Goal: Information Seeking & Learning: Learn about a topic

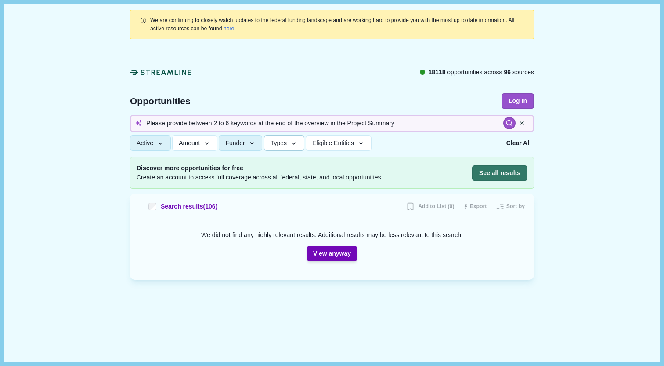
click at [287, 145] on span "Types" at bounding box center [279, 142] width 16 height 7
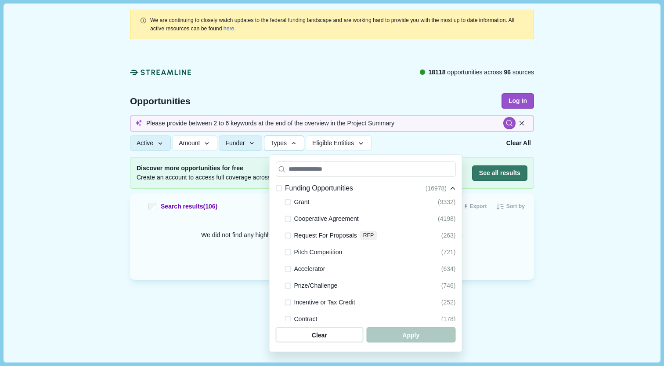
click at [295, 141] on button "Types" at bounding box center [284, 142] width 40 height 15
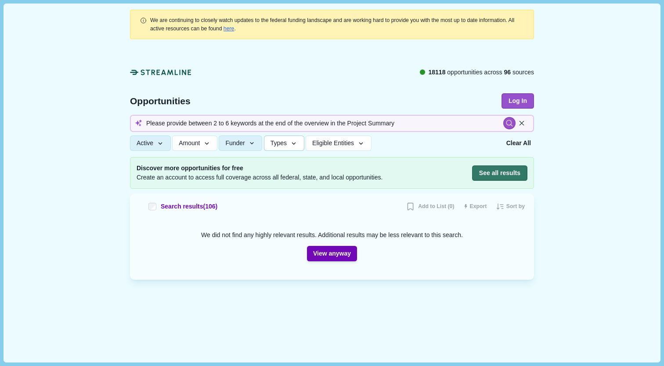
click at [304, 142] on button "Types" at bounding box center [284, 142] width 40 height 15
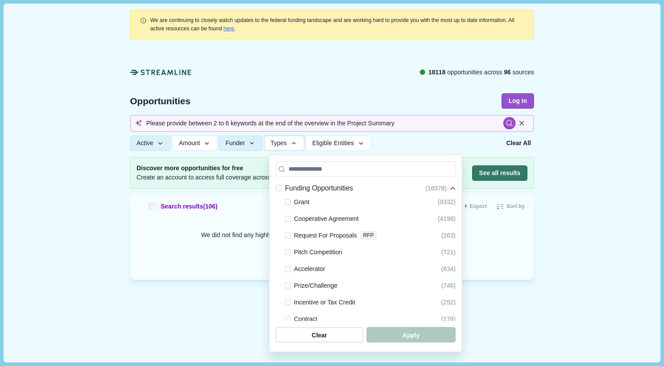
click at [304, 142] on button "Types" at bounding box center [284, 142] width 40 height 15
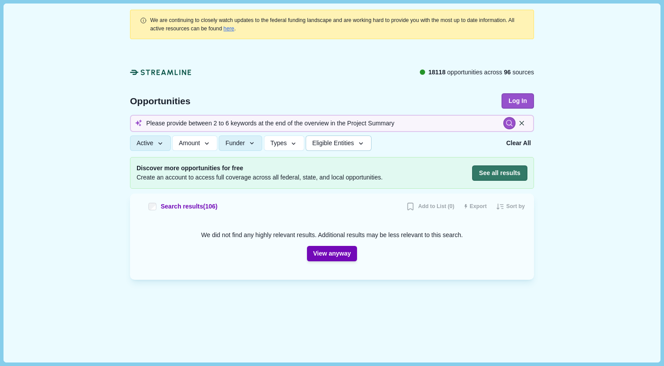
click at [333, 141] on span "Eligible Entities" at bounding box center [333, 142] width 42 height 7
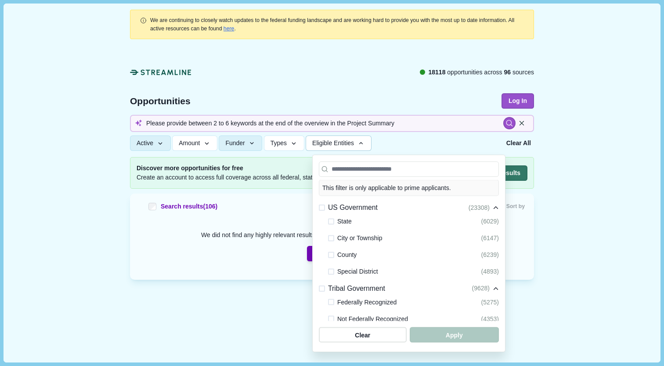
click at [333, 142] on span "Eligible Entities" at bounding box center [333, 142] width 42 height 7
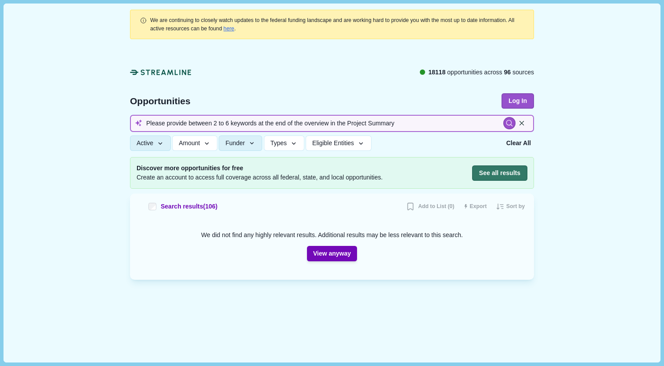
click at [331, 129] on input "Please provide between 2 to 6 keywords at the end of the overview in the Projec…" at bounding box center [332, 123] width 404 height 17
click at [365, 141] on icon "button" at bounding box center [361, 143] width 8 height 8
click at [287, 140] on span "Types" at bounding box center [279, 142] width 16 height 7
click at [328, 145] on span "Eligible Entities" at bounding box center [333, 142] width 42 height 7
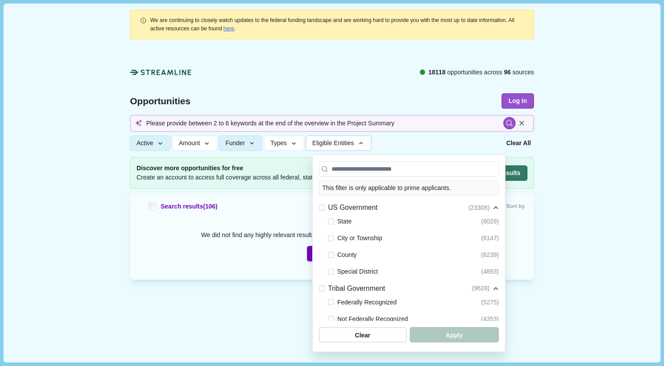
click at [327, 145] on span "Eligible Entities" at bounding box center [333, 142] width 42 height 7
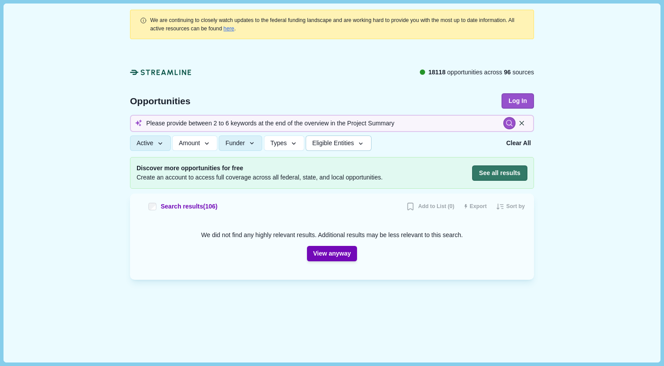
click at [327, 145] on span "Eligible Entities" at bounding box center [333, 142] width 42 height 7
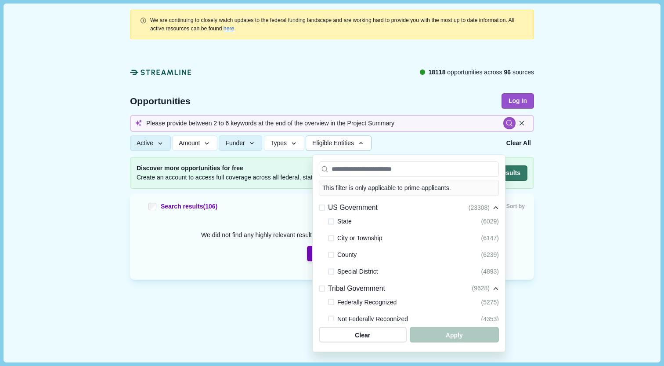
click at [327, 145] on span "Eligible Entities" at bounding box center [333, 142] width 42 height 7
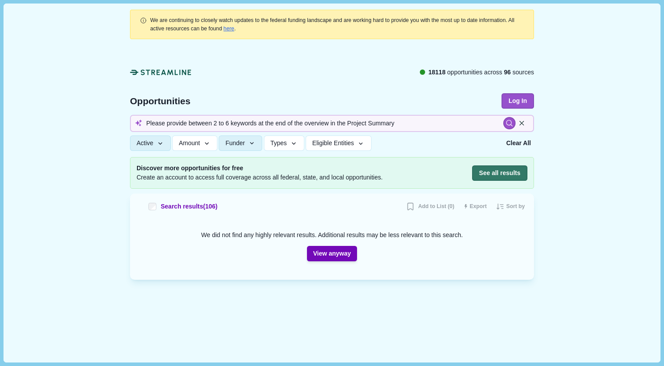
click at [297, 151] on div at bounding box center [332, 100] width 429 height 112
click at [295, 148] on button "Types" at bounding box center [284, 142] width 40 height 15
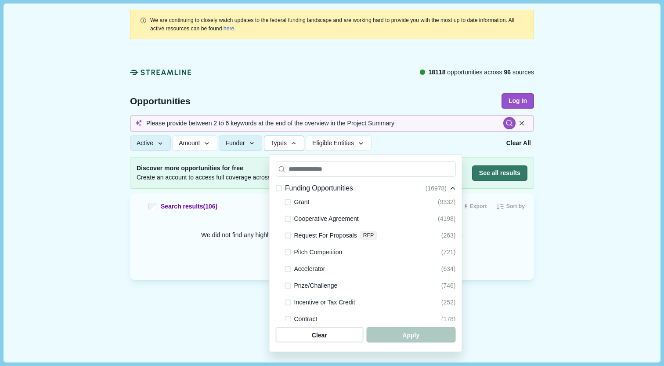
click at [296, 148] on button "Types" at bounding box center [284, 142] width 40 height 15
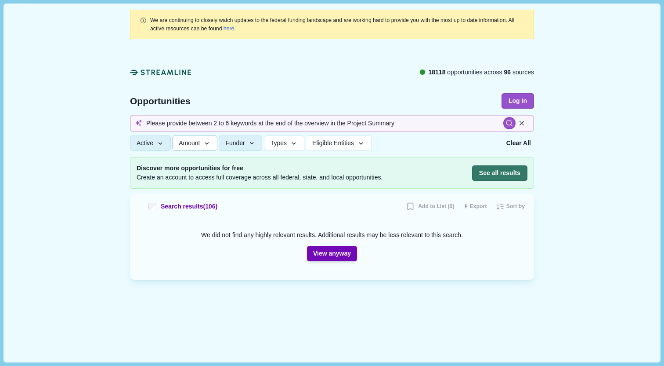
click at [211, 145] on icon "button" at bounding box center [207, 143] width 8 height 8
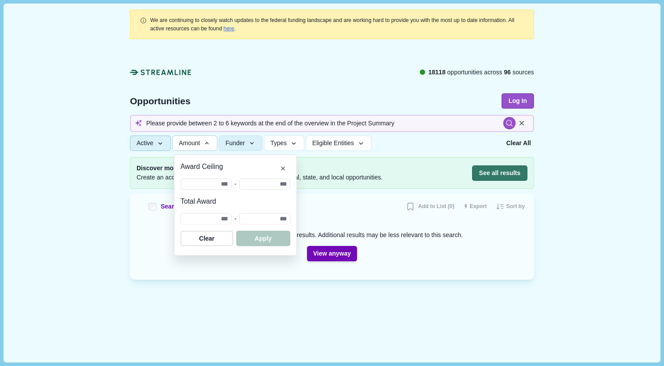
click at [167, 139] on button "Active" at bounding box center [150, 142] width 41 height 15
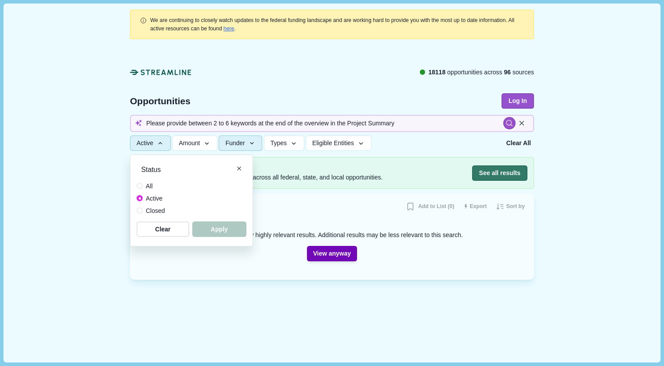
click at [232, 140] on button "Funder" at bounding box center [240, 142] width 43 height 15
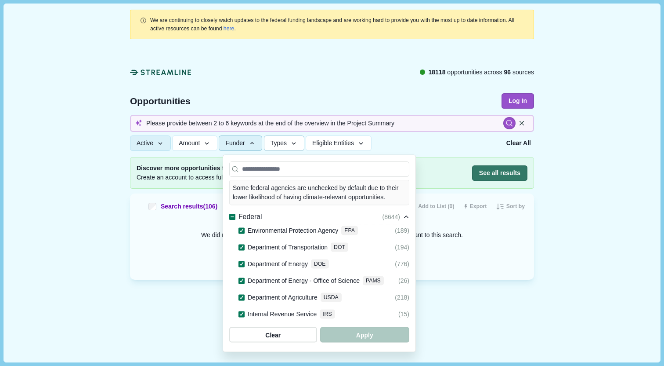
click at [285, 141] on span "Types" at bounding box center [279, 142] width 16 height 7
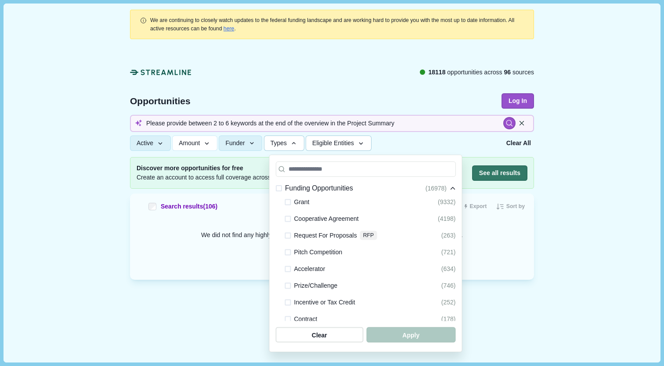
click at [336, 144] on span "Eligible Entities" at bounding box center [333, 142] width 42 height 7
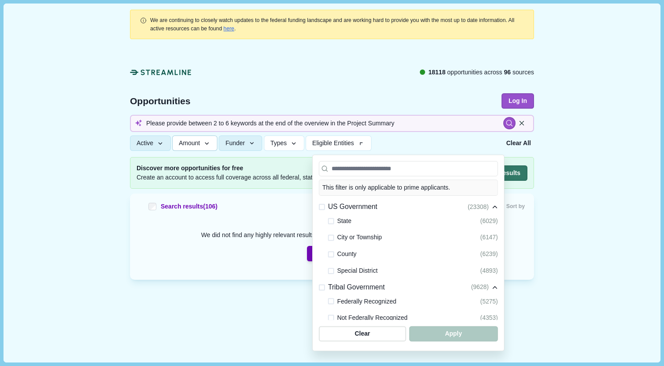
click at [188, 144] on span "Amount" at bounding box center [189, 142] width 21 height 7
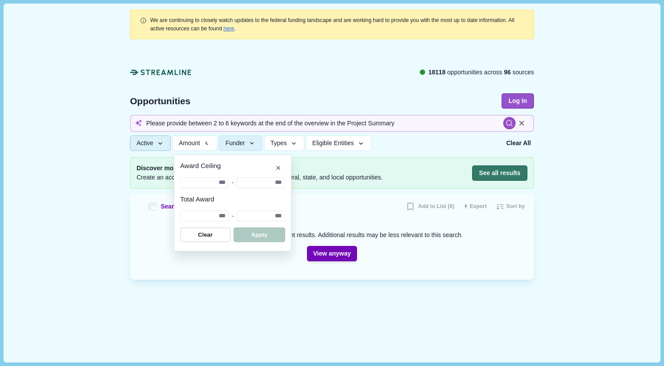
click at [159, 145] on icon "button" at bounding box center [160, 143] width 8 height 8
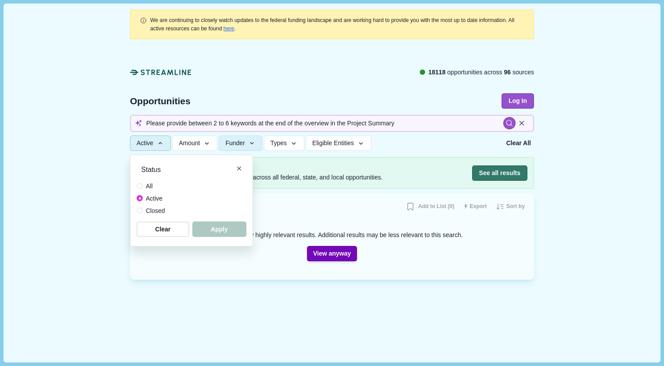
click at [167, 148] on button "Active" at bounding box center [150, 142] width 41 height 15
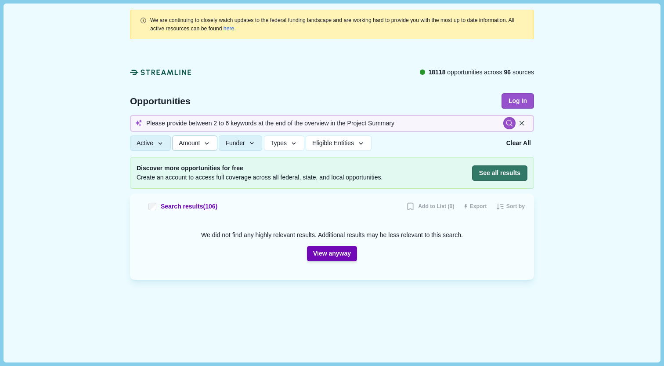
click at [195, 150] on button "Amount" at bounding box center [194, 142] width 45 height 15
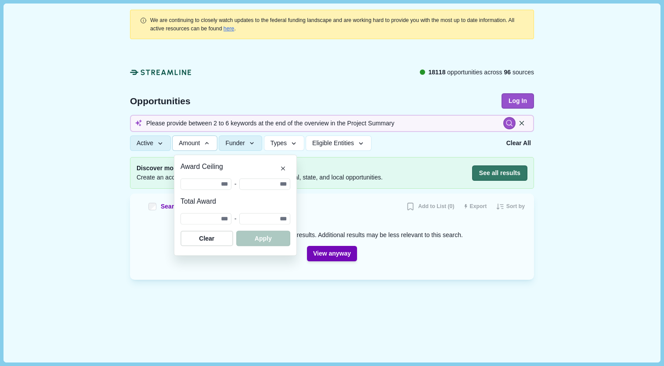
click at [195, 151] on button "Amount" at bounding box center [194, 142] width 45 height 15
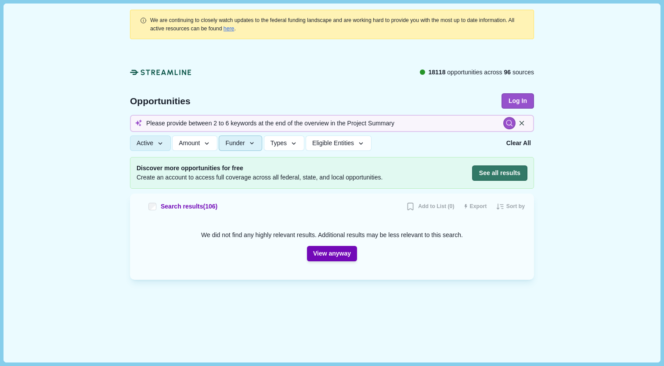
click at [252, 148] on button "Funder" at bounding box center [240, 142] width 43 height 15
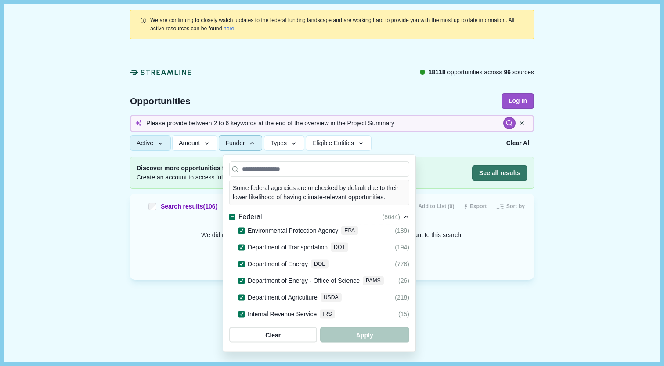
click at [252, 148] on button "Funder" at bounding box center [240, 142] width 43 height 15
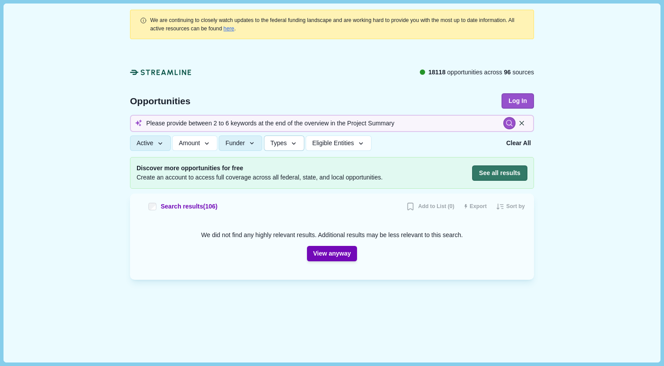
click at [282, 146] on span "Types" at bounding box center [279, 142] width 16 height 7
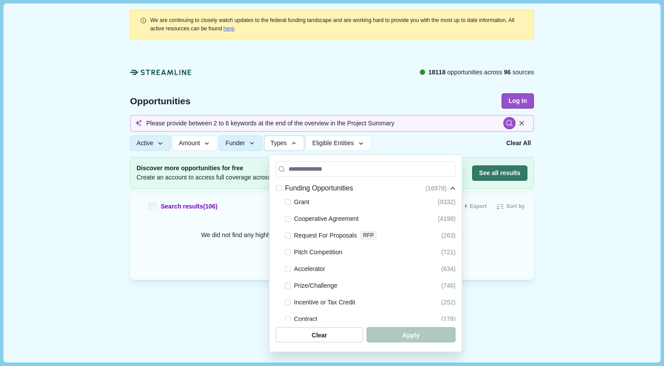
click at [282, 146] on span "Types" at bounding box center [279, 142] width 16 height 7
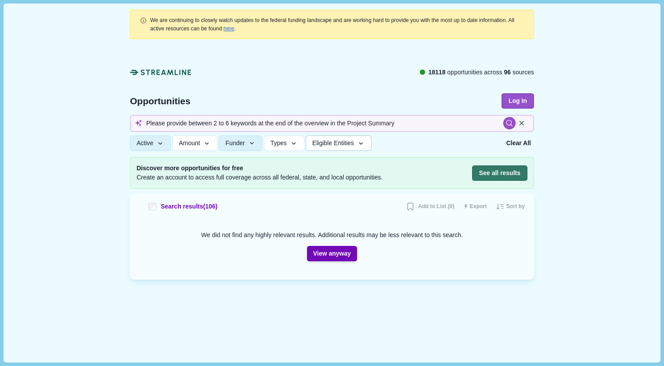
click at [348, 149] on button "Eligible Entities" at bounding box center [338, 142] width 65 height 15
click at [294, 148] on button "Types" at bounding box center [284, 142] width 40 height 15
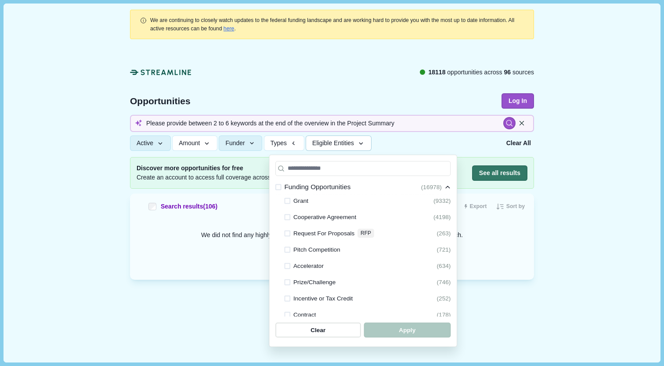
click at [337, 147] on button "Eligible Entities" at bounding box center [338, 142] width 65 height 15
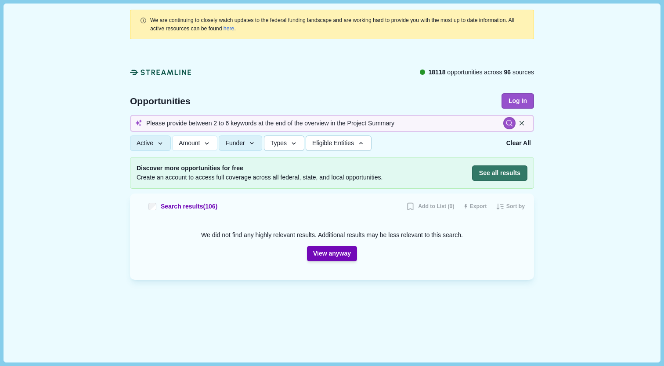
click at [287, 141] on span "Types" at bounding box center [279, 142] width 16 height 7
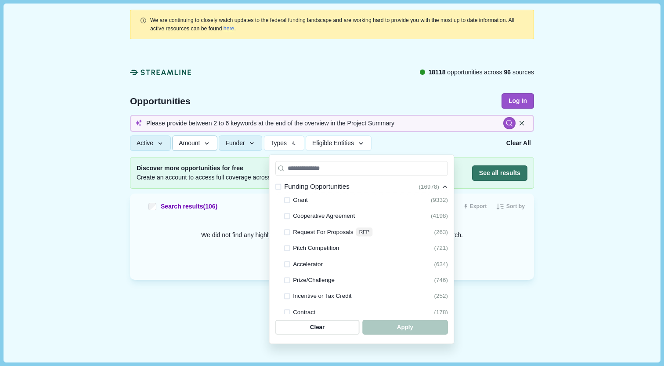
click at [192, 137] on button "Amount" at bounding box center [194, 142] width 45 height 15
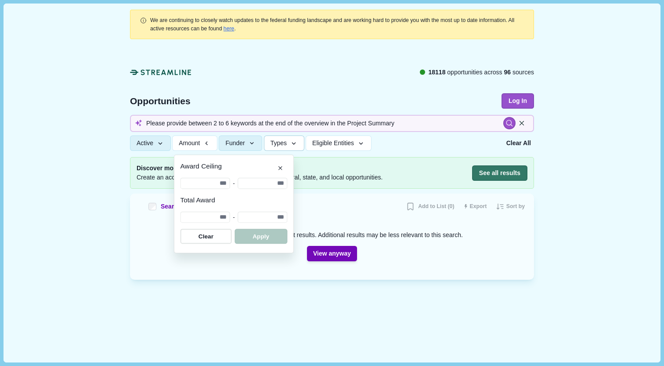
click at [280, 145] on span "Types" at bounding box center [279, 142] width 16 height 7
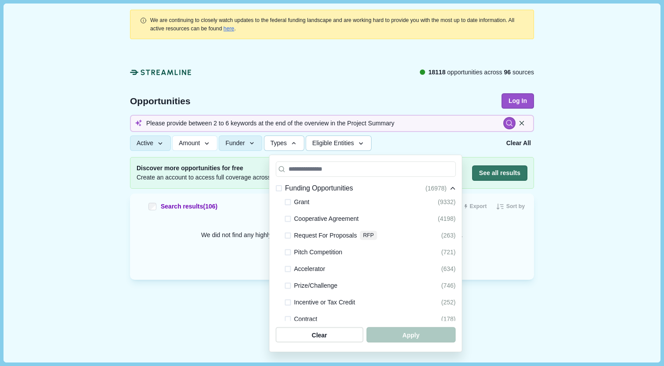
click at [326, 145] on span "Eligible Entities" at bounding box center [333, 142] width 42 height 7
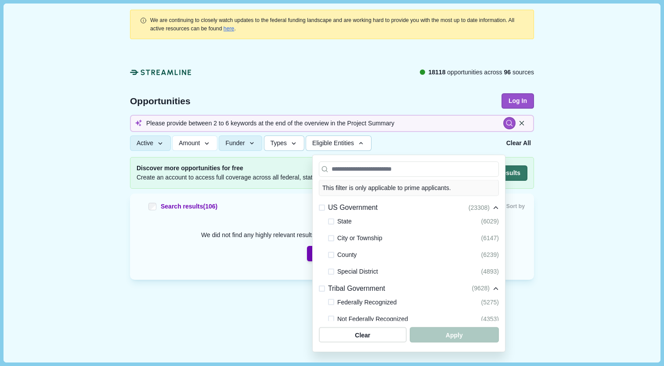
click at [284, 150] on button "Types" at bounding box center [284, 142] width 40 height 15
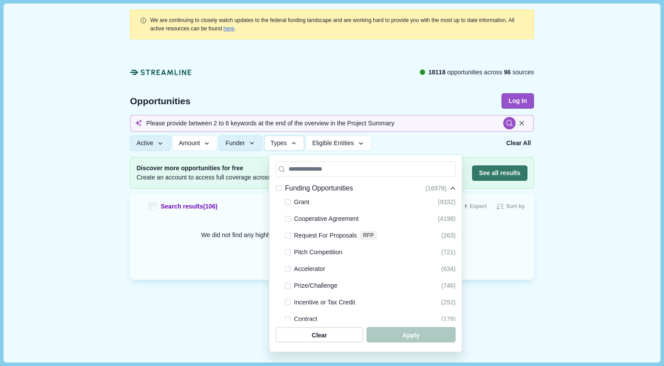
click at [284, 150] on button "Types" at bounding box center [284, 142] width 40 height 15
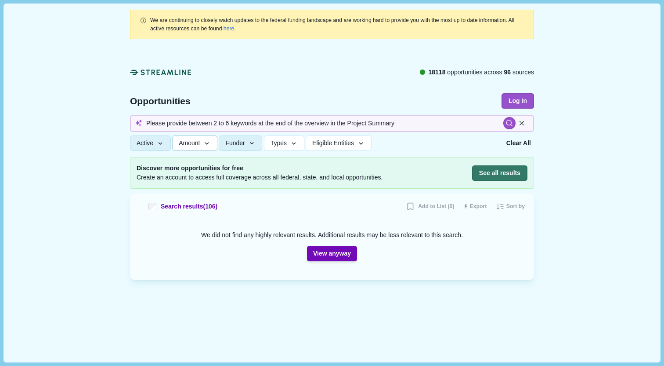
click at [211, 146] on icon "button" at bounding box center [207, 143] width 8 height 8
click at [243, 145] on span "Funder" at bounding box center [234, 142] width 19 height 7
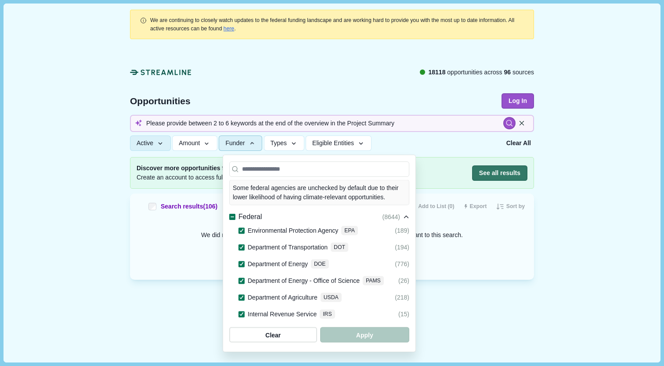
click at [243, 145] on span "Funder" at bounding box center [234, 142] width 19 height 7
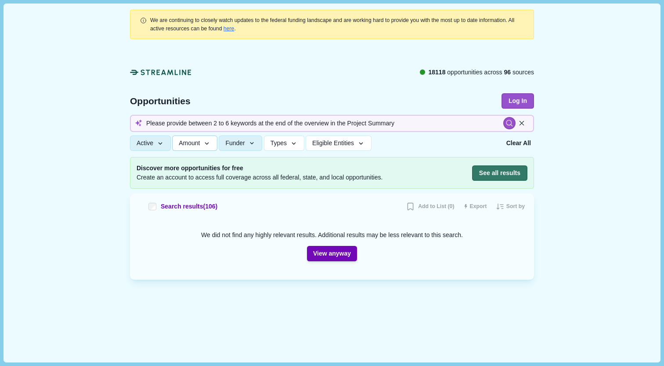
click at [200, 141] on span "Amount" at bounding box center [189, 142] width 21 height 7
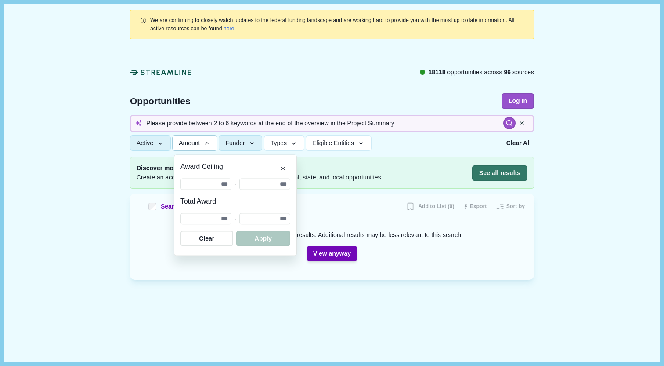
click at [200, 141] on span "Amount" at bounding box center [189, 142] width 21 height 7
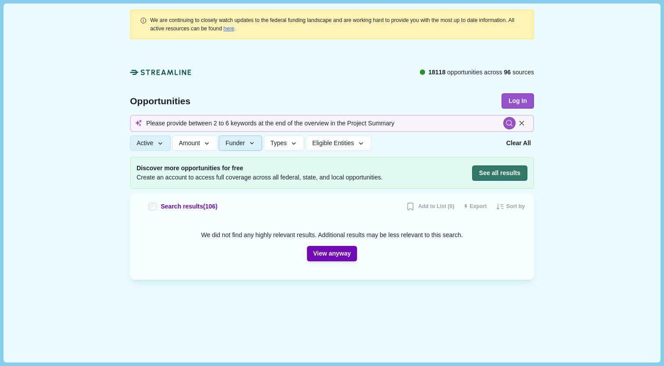
click at [245, 145] on span "Funder" at bounding box center [234, 142] width 19 height 7
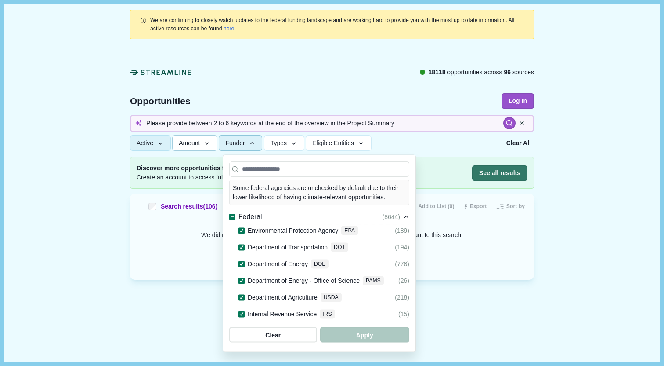
click at [207, 144] on icon "button" at bounding box center [207, 143] width 8 height 8
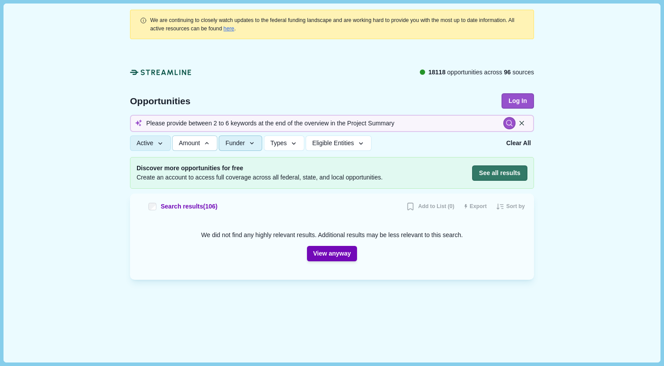
click at [243, 146] on span "Funder" at bounding box center [234, 142] width 19 height 7
click at [286, 142] on span "Types" at bounding box center [279, 142] width 16 height 7
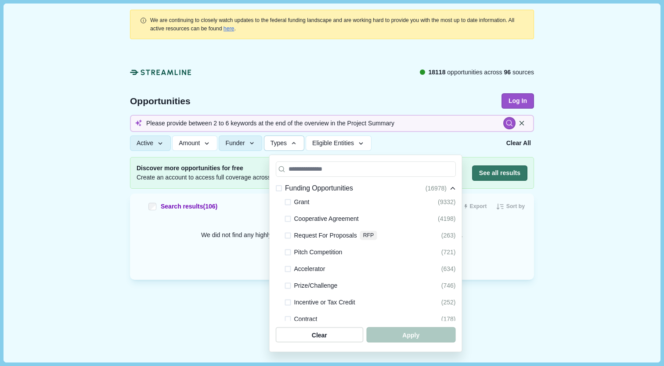
click at [279, 142] on span "Types" at bounding box center [279, 142] width 16 height 7
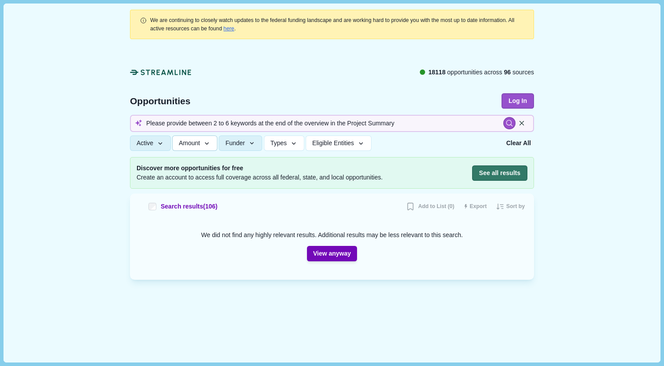
click at [200, 141] on span "Amount" at bounding box center [189, 142] width 21 height 7
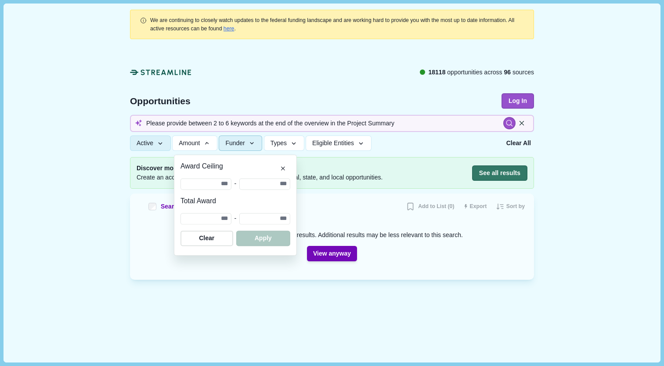
click at [224, 145] on button "Funder" at bounding box center [240, 142] width 43 height 15
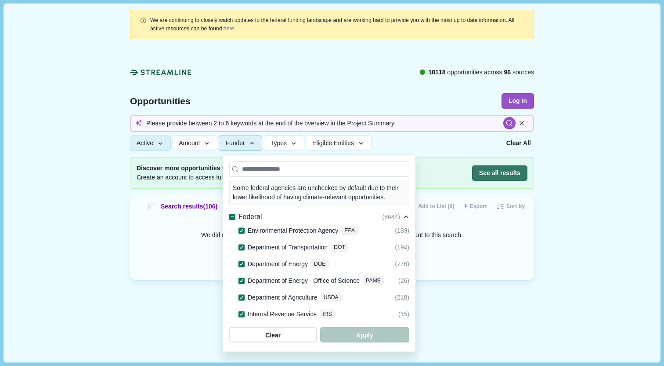
click at [230, 144] on span "Funder" at bounding box center [234, 142] width 19 height 7
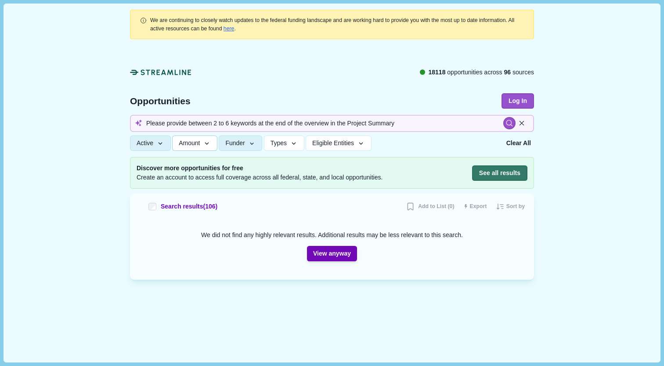
click at [206, 147] on button "Amount" at bounding box center [194, 142] width 45 height 15
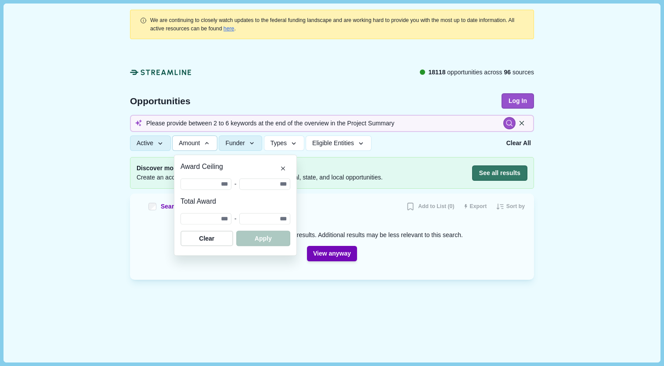
click at [206, 147] on button "Amount" at bounding box center [194, 142] width 45 height 15
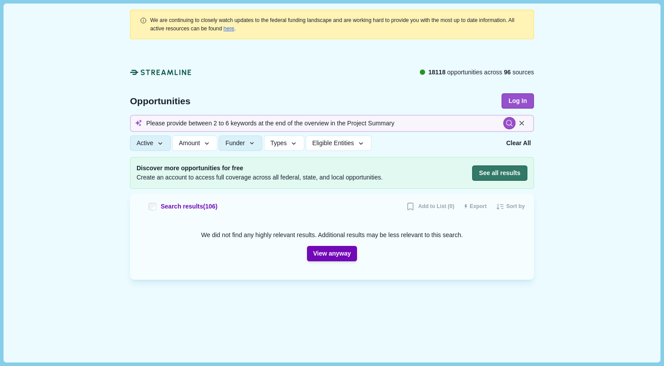
click at [174, 147] on div "Active Status All Active Closed Clear Apply Amount Award Ceiling - Total Award …" at bounding box center [315, 142] width 370 height 15
click at [170, 146] on button "Active" at bounding box center [150, 142] width 41 height 15
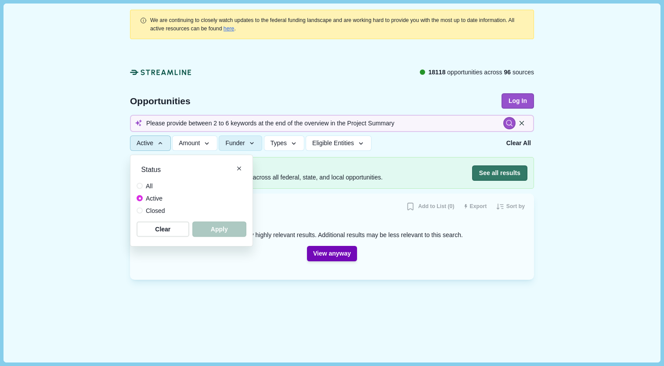
click at [170, 146] on button "Active" at bounding box center [150, 142] width 41 height 15
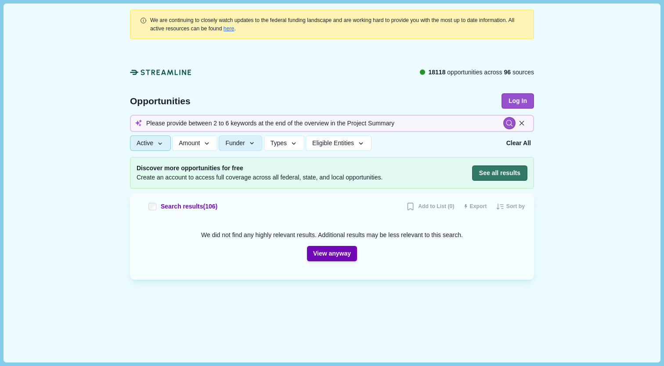
click at [170, 146] on button "Active" at bounding box center [150, 142] width 41 height 15
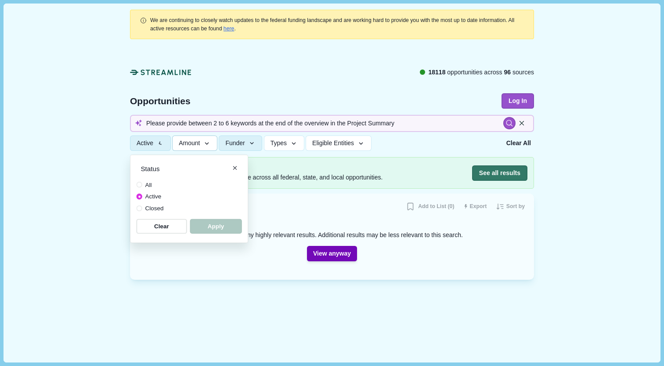
click at [198, 141] on span "Amount" at bounding box center [189, 142] width 21 height 7
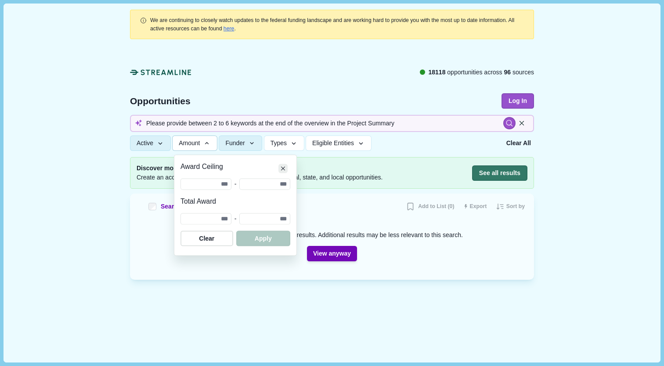
click at [285, 171] on button "Close" at bounding box center [283, 168] width 9 height 9
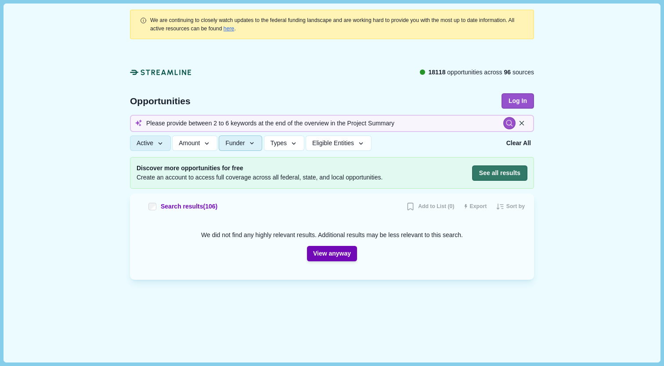
click at [239, 145] on span "Funder" at bounding box center [234, 142] width 19 height 7
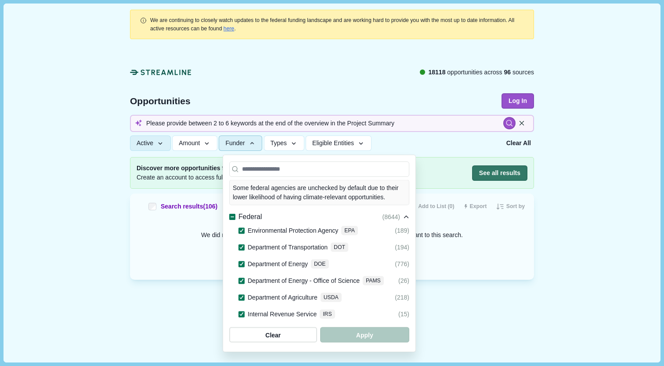
click at [238, 145] on span "Funder" at bounding box center [234, 142] width 19 height 7
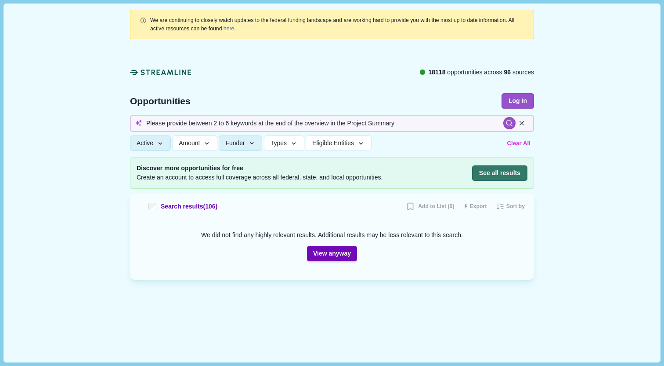
click at [524, 146] on button "Clear All" at bounding box center [518, 143] width 29 height 14
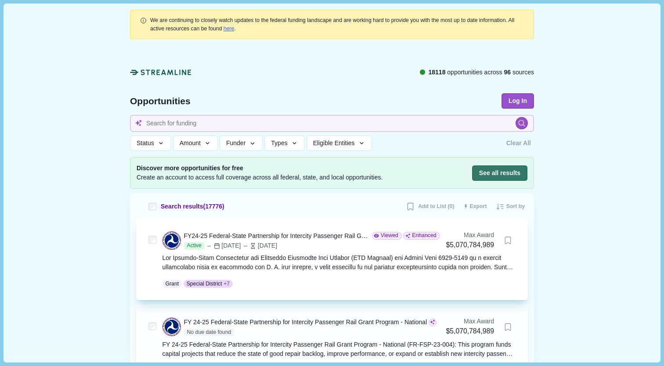
click at [347, 251] on div "FY24-25 Federal-State Partnership for Intercity Passenger Rail Grant Program - …" at bounding box center [340, 241] width 354 height 23
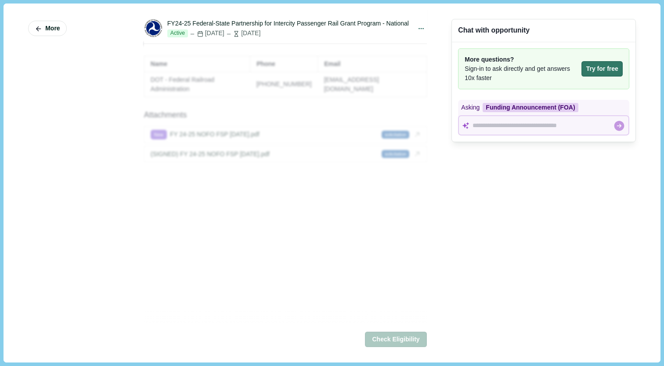
scroll to position [1410, 0]
click at [48, 26] on span "More" at bounding box center [53, 28] width 14 height 7
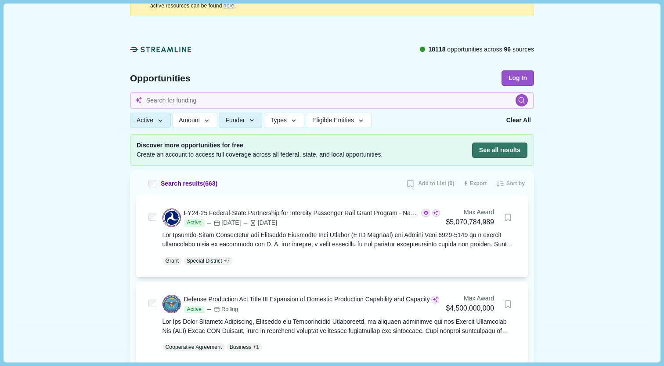
scroll to position [28, 0]
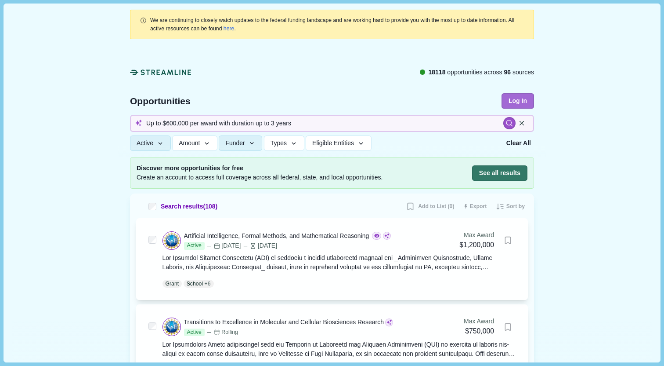
click at [518, 101] on button "Log In" at bounding box center [518, 100] width 33 height 15
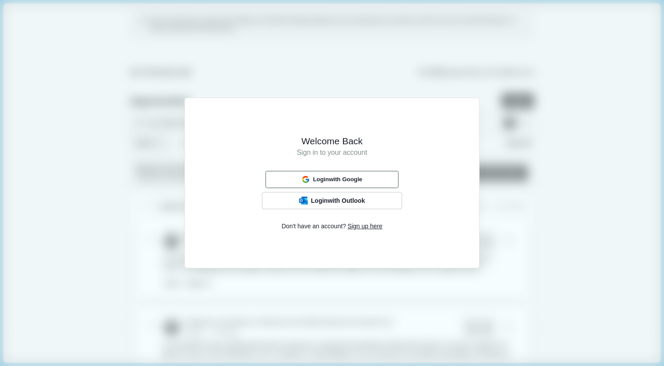
click at [321, 175] on div "Login with Google" at bounding box center [332, 179] width 66 height 11
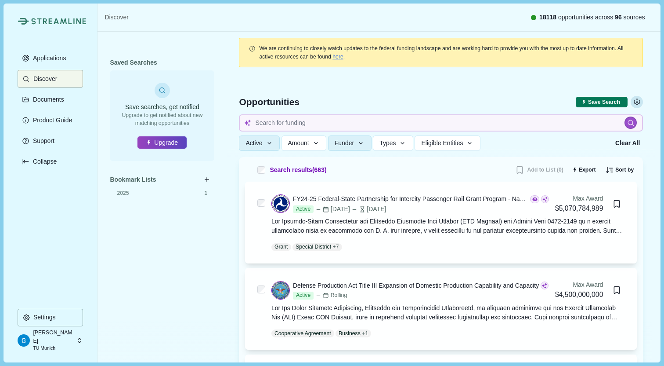
click at [636, 104] on icon "Settings" at bounding box center [637, 102] width 8 height 8
click at [320, 141] on icon "button" at bounding box center [316, 143] width 8 height 8
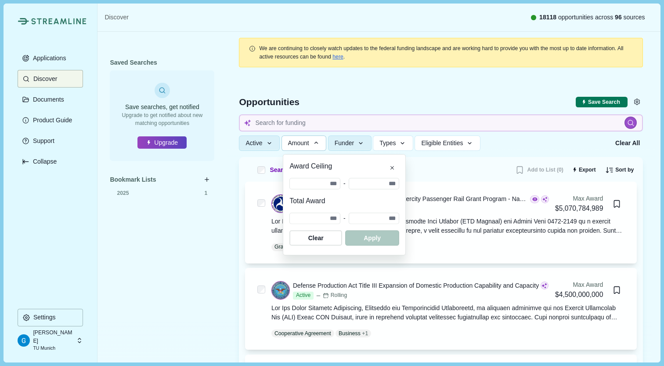
click at [320, 141] on icon "button" at bounding box center [316, 143] width 8 height 8
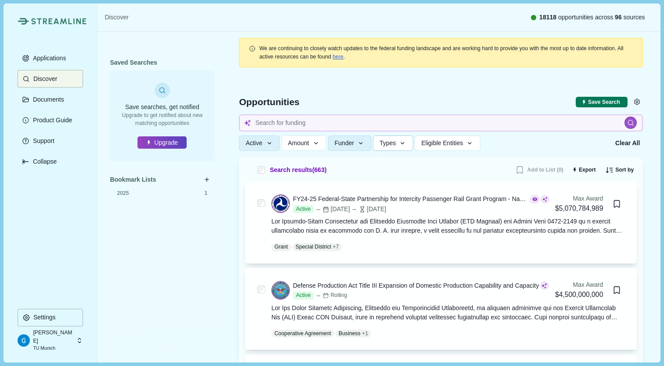
click at [404, 148] on button "Types" at bounding box center [393, 142] width 40 height 15
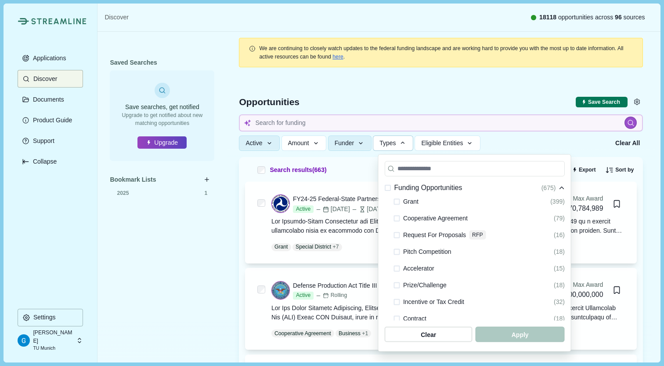
click at [398, 235] on span at bounding box center [397, 235] width 6 height 6
click at [407, 143] on icon "button" at bounding box center [403, 143] width 8 height 8
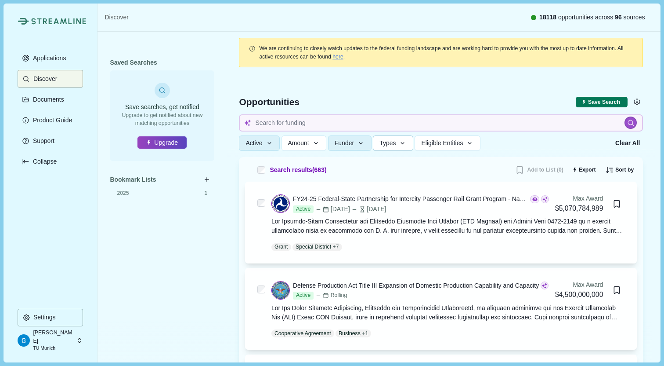
click at [407, 143] on icon "button" at bounding box center [403, 143] width 8 height 8
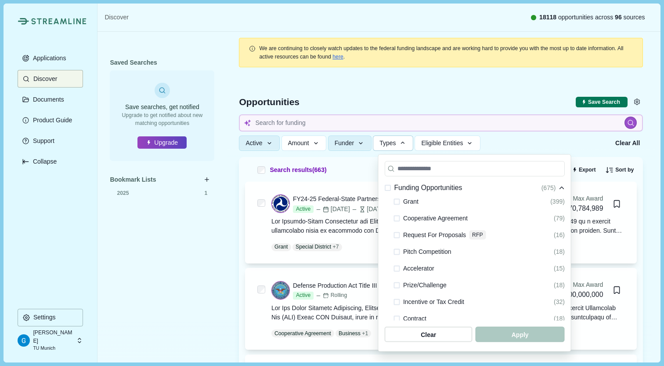
click at [407, 145] on icon "button" at bounding box center [403, 143] width 8 height 8
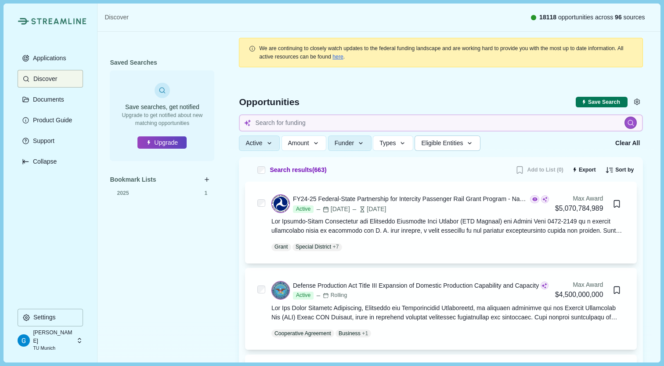
click at [452, 143] on span "Eligible Entities" at bounding box center [442, 142] width 42 height 7
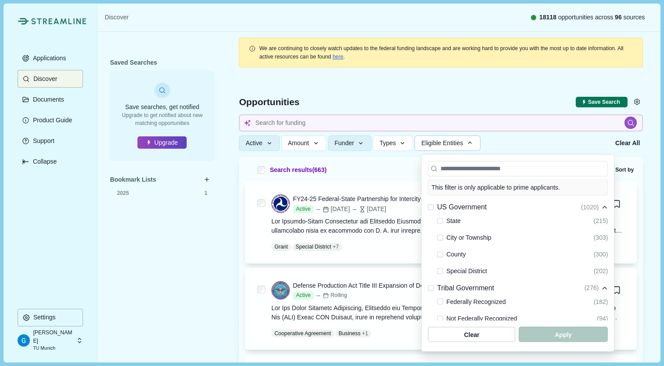
click at [442, 218] on div "State" at bounding box center [449, 220] width 24 height 11
click at [442, 220] on div "State" at bounding box center [449, 220] width 24 height 11
click at [440, 224] on div at bounding box center [440, 220] width 6 height 11
click at [440, 223] on span at bounding box center [440, 220] width 6 height 6
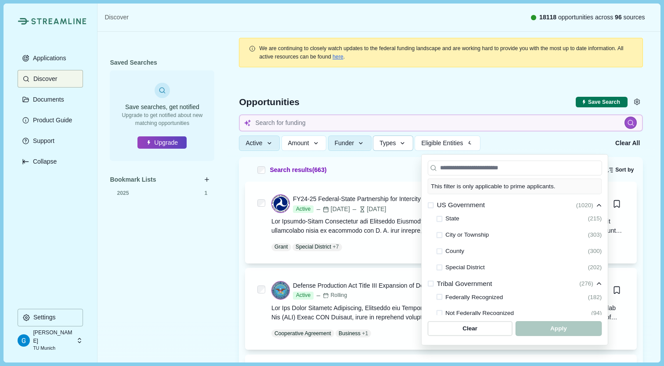
click at [403, 144] on button "Types" at bounding box center [393, 142] width 40 height 15
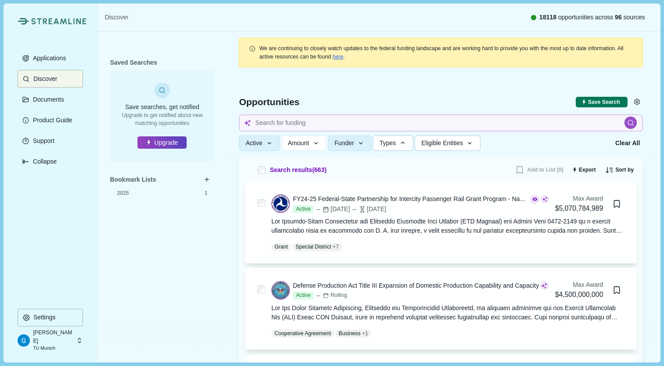
click at [439, 148] on button "Eligible Entities" at bounding box center [447, 142] width 65 height 15
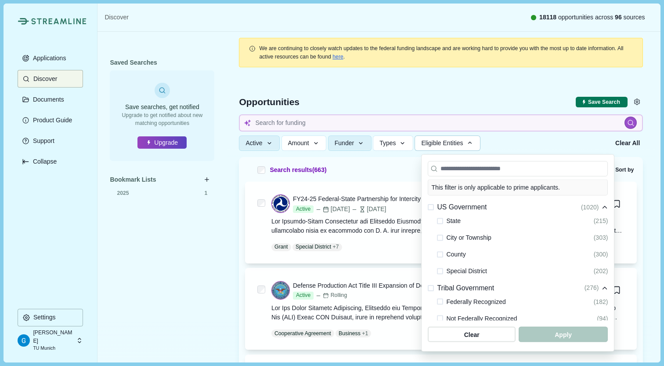
click at [435, 142] on span "Eligible Entities" at bounding box center [442, 142] width 42 height 7
